Goal: Transaction & Acquisition: Obtain resource

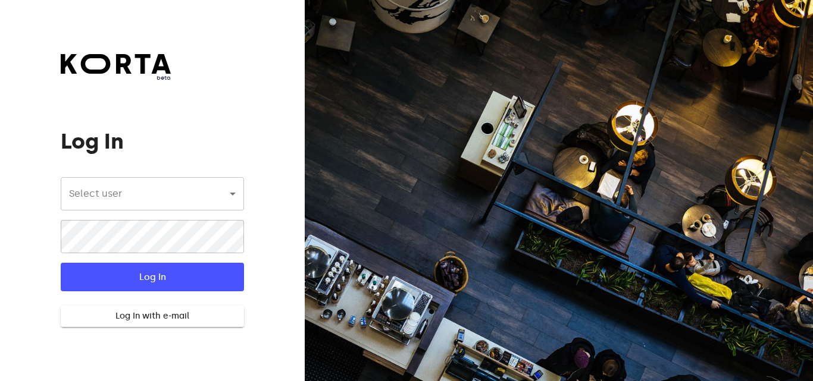
click at [227, 189] on body "beta Log In Select user ​ ​ ​ Log In Log In with e-mail Need an Account? Create…" at bounding box center [406, 190] width 813 height 381
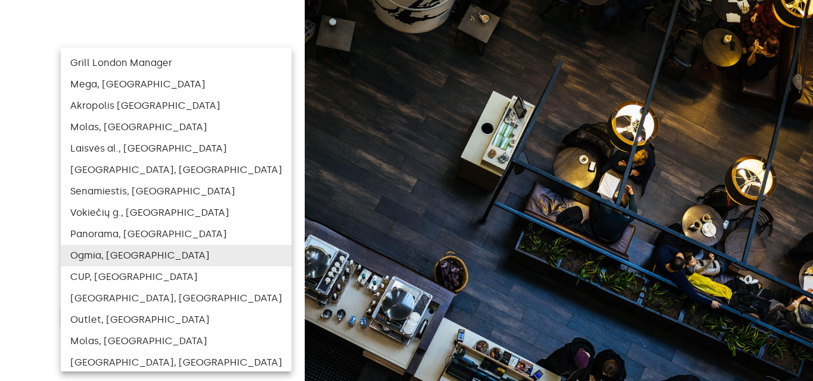
click at [142, 299] on li "[GEOGRAPHIC_DATA], [GEOGRAPHIC_DATA]" at bounding box center [176, 298] width 231 height 21
type input "121"
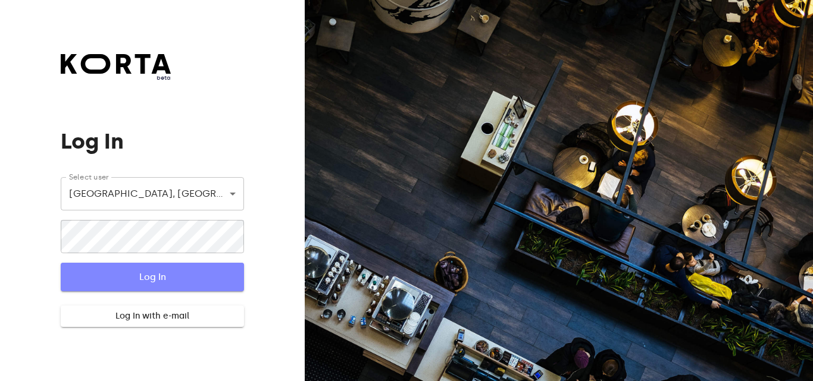
click at [149, 283] on span "Log In" at bounding box center [152, 276] width 145 height 15
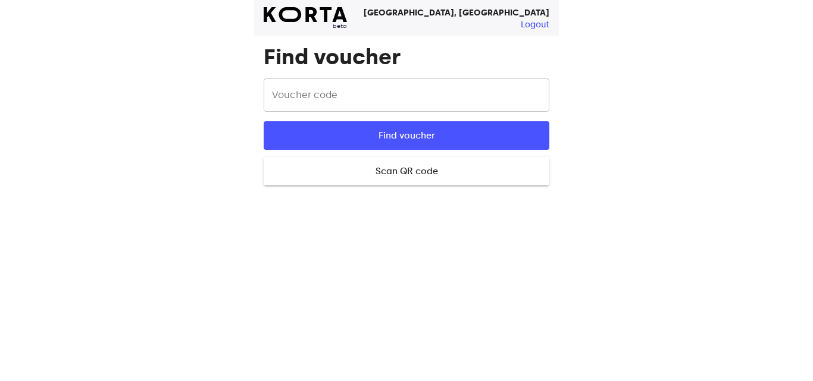
click at [337, 93] on input "text" at bounding box center [407, 95] width 286 height 33
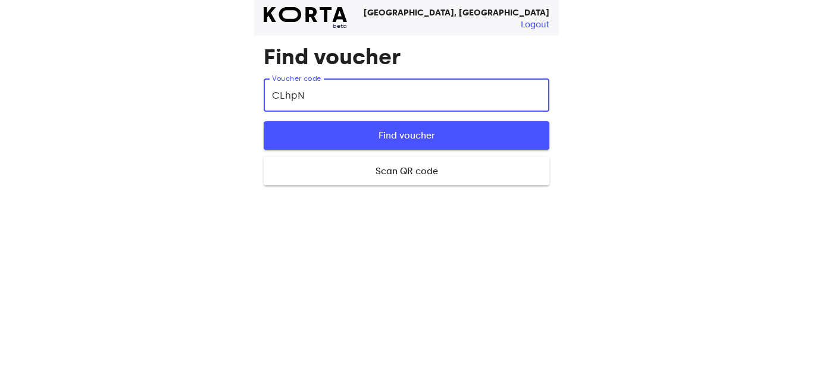
type input "CLhpN"
click at [366, 131] on span "Find voucher" at bounding box center [406, 135] width 247 height 15
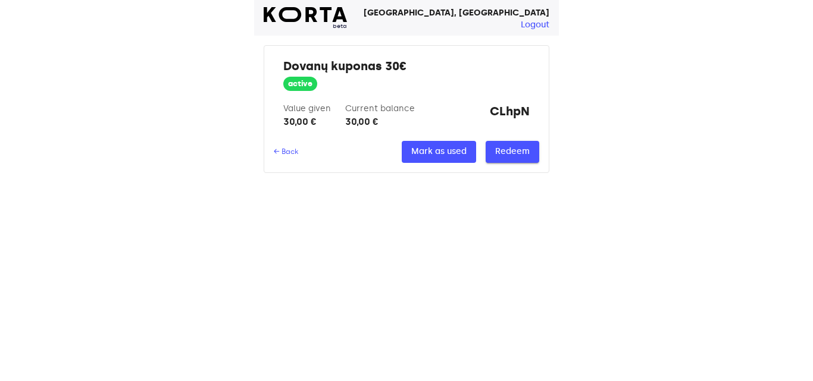
click at [505, 157] on span "Redeem" at bounding box center [512, 152] width 35 height 15
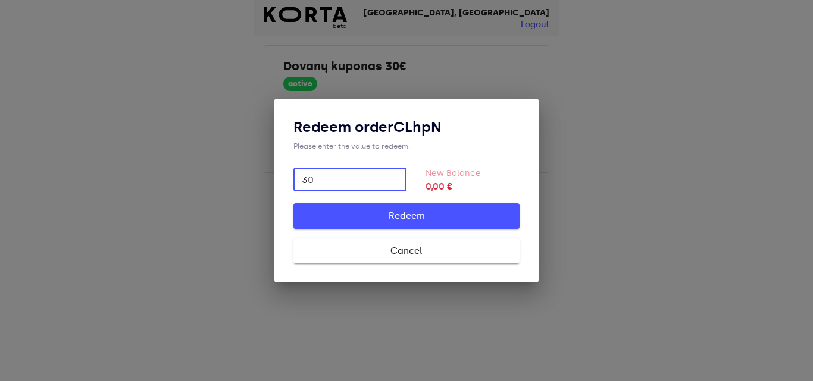
type input "30"
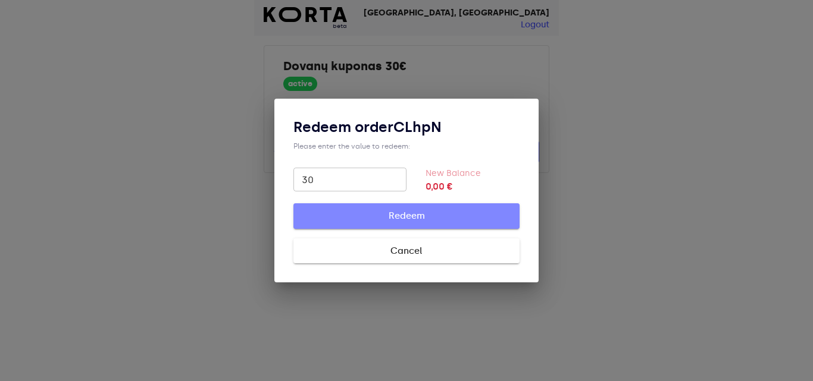
click at [419, 215] on span "Redeem" at bounding box center [406, 215] width 188 height 15
